Goal: Transaction & Acquisition: Purchase product/service

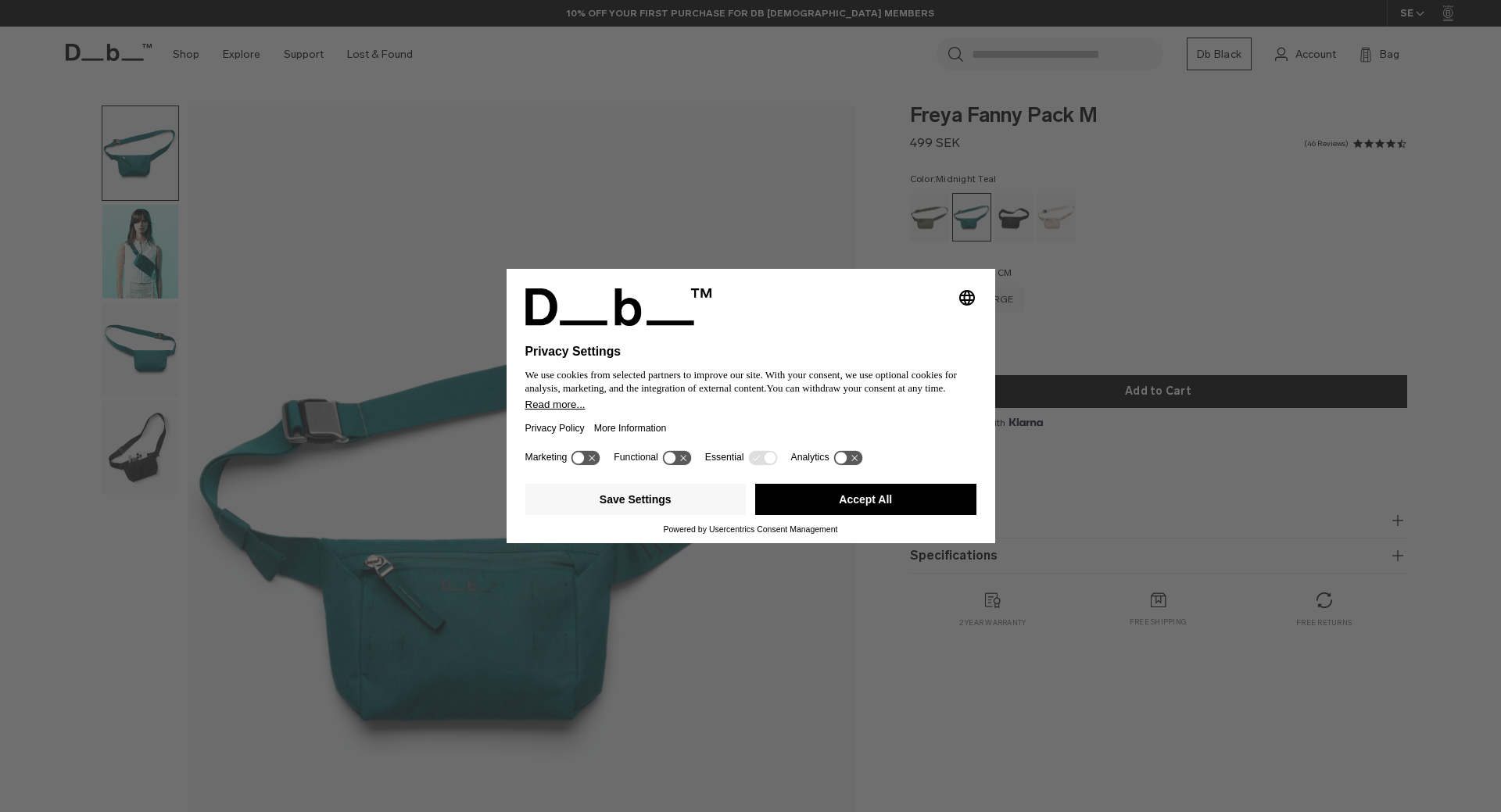
click at [146, 257] on div "Selecting an option will immediately change the language Privacy Settings We us…" at bounding box center [750, 406] width 1501 height 812
click at [884, 501] on button "Accept All" at bounding box center [865, 499] width 221 height 31
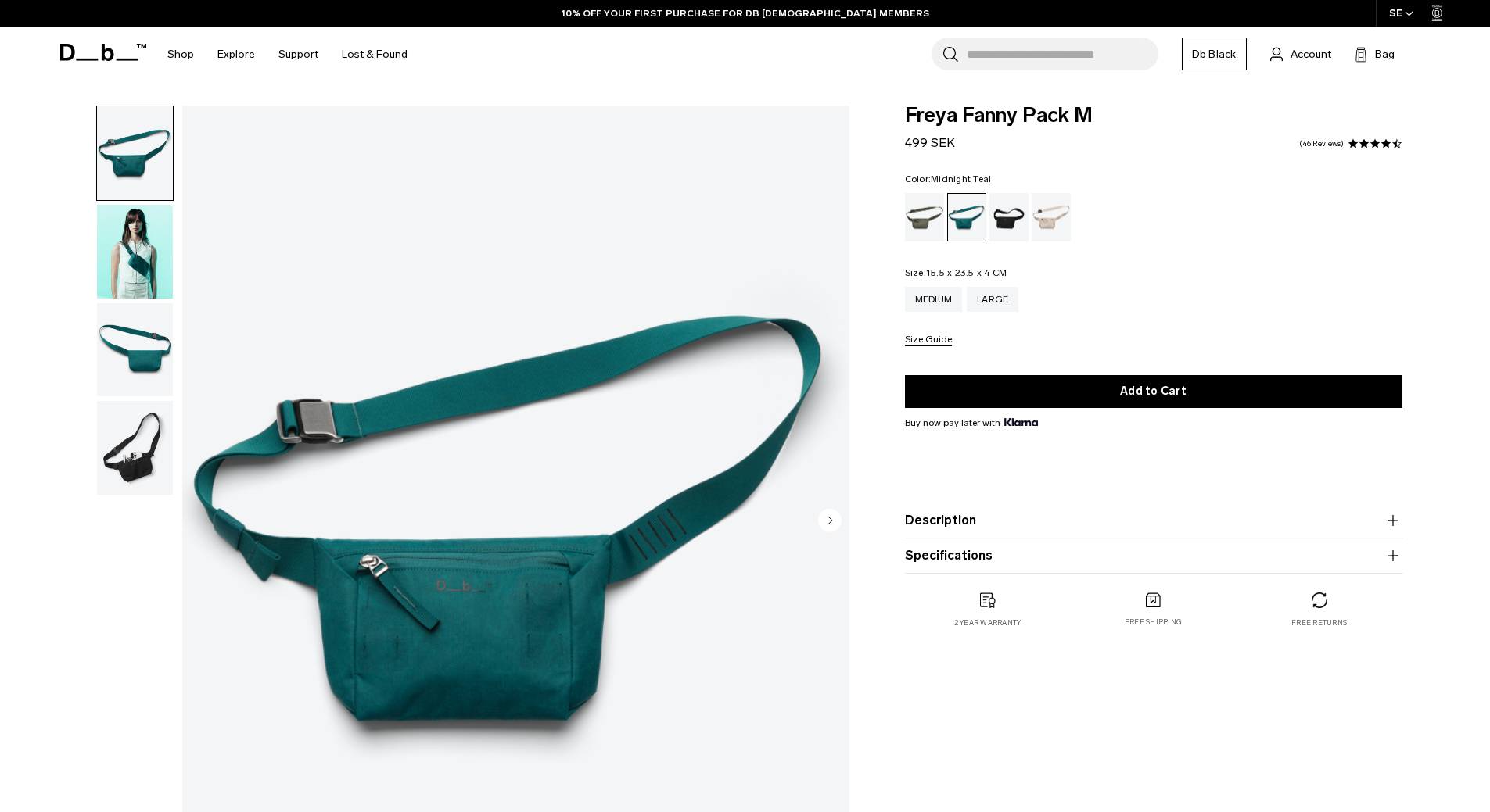
click at [134, 233] on img "button" at bounding box center [134, 252] width 75 height 94
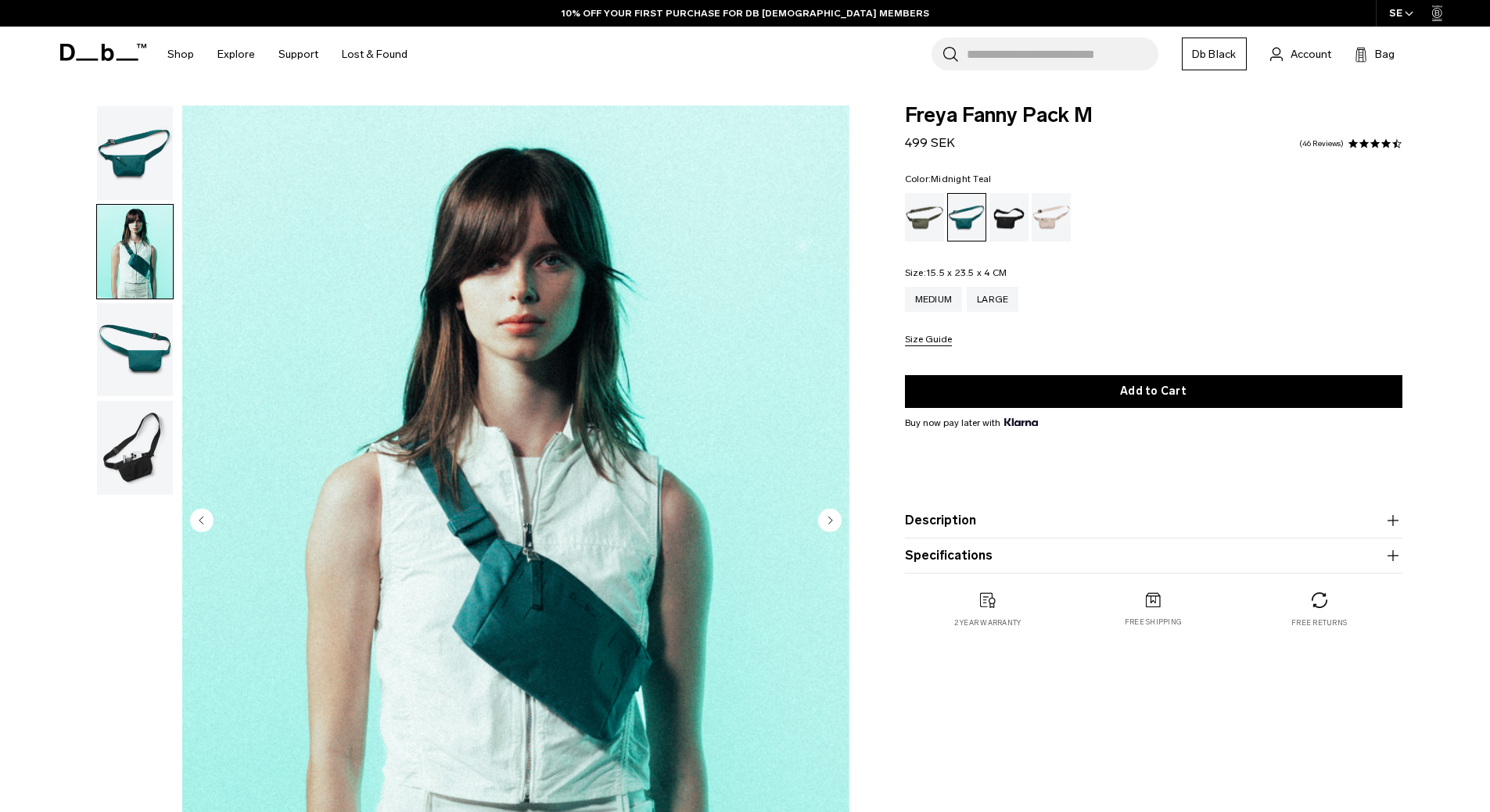
click at [138, 344] on img "button" at bounding box center [134, 351] width 75 height 94
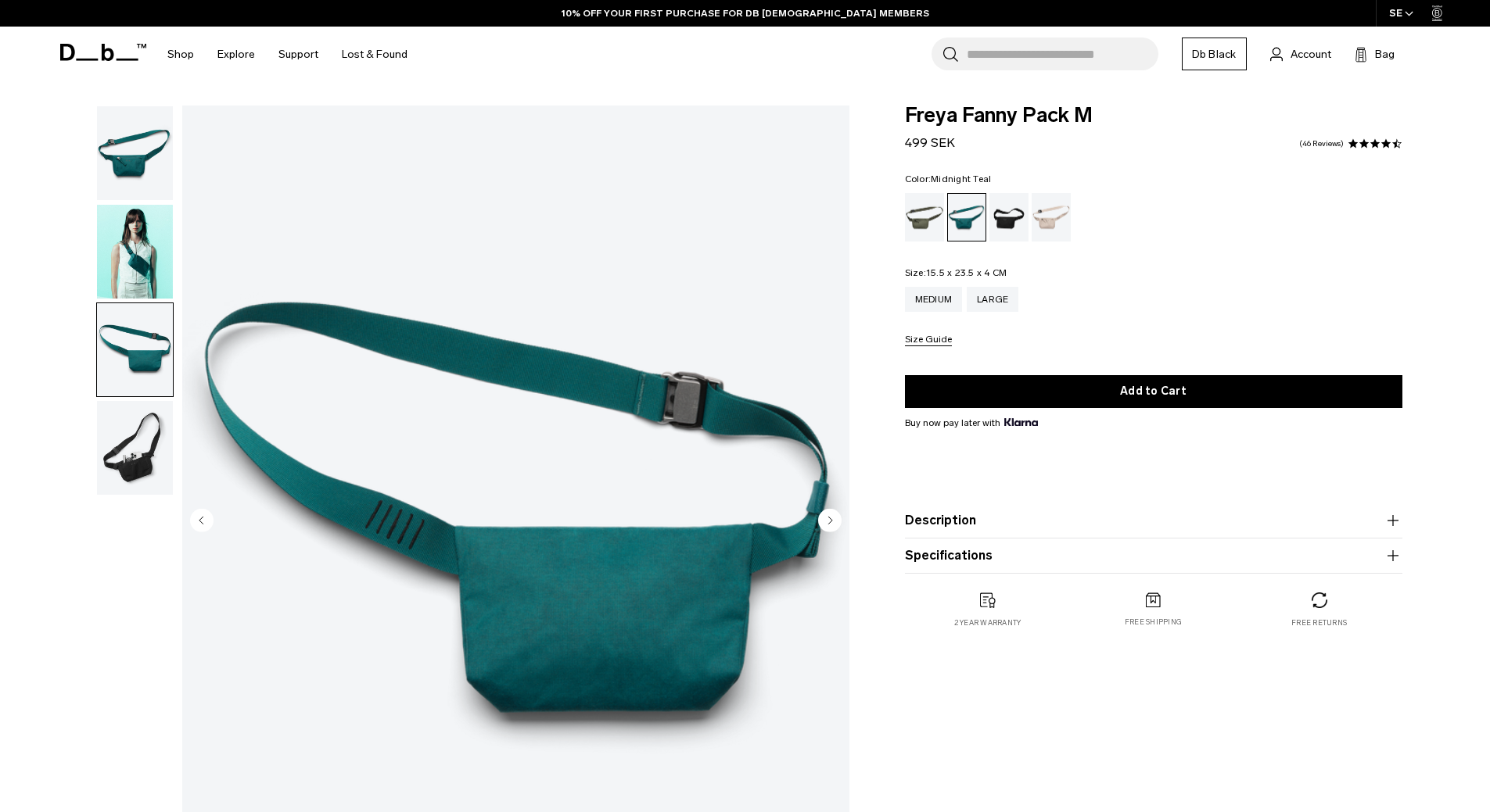
click at [141, 438] on img "button" at bounding box center [134, 448] width 75 height 94
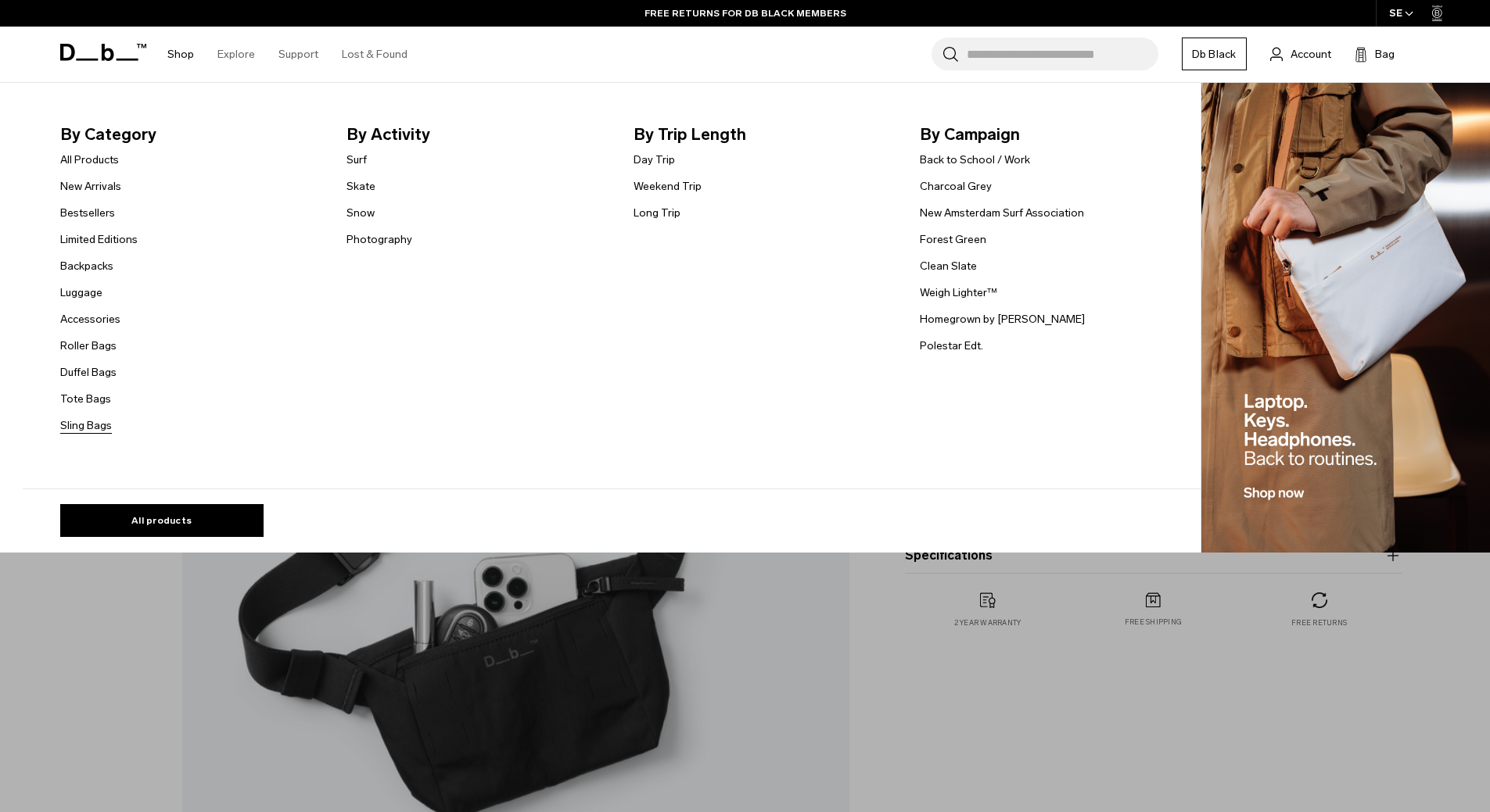
click at [99, 423] on link "Sling Bags" at bounding box center [86, 425] width 52 height 16
